Goal: Information Seeking & Learning: Learn about a topic

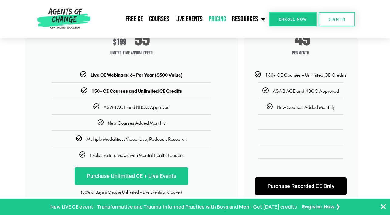
scroll to position [108, 0]
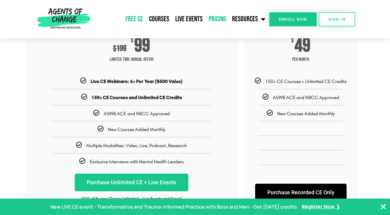
click at [136, 17] on link "Free CE" at bounding box center [134, 19] width 24 height 15
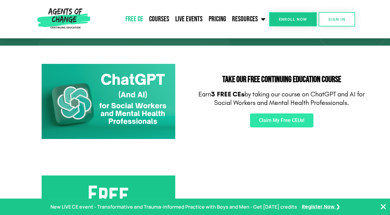
scroll to position [81, 0]
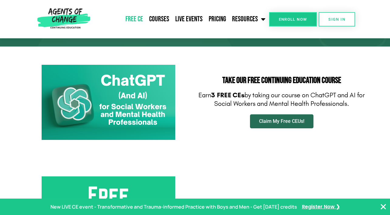
click at [276, 120] on span "Claim My Free CEUs!" at bounding box center [281, 121] width 45 height 5
click at [302, 5] on div "Enroll Now" at bounding box center [293, 19] width 48 height 38
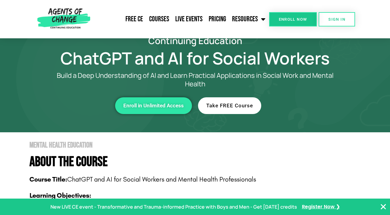
scroll to position [19, 0]
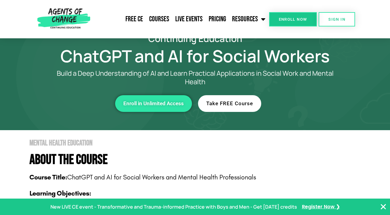
click at [240, 106] on span "Take FREE Course" at bounding box center [229, 103] width 47 height 5
